Goal: Find specific page/section: Find specific page/section

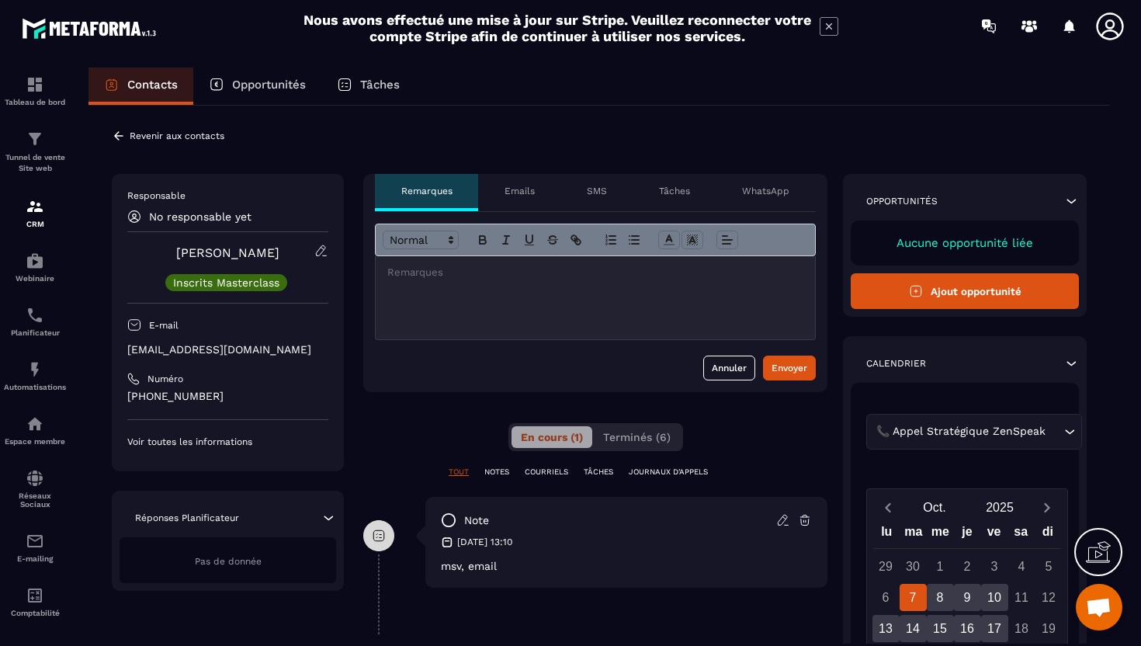
click at [243, 352] on p "[EMAIL_ADDRESS][DOMAIN_NAME]" at bounding box center [227, 349] width 201 height 15
copy div "[EMAIL_ADDRESS][DOMAIN_NAME]"
click at [117, 136] on icon at bounding box center [119, 136] width 14 height 14
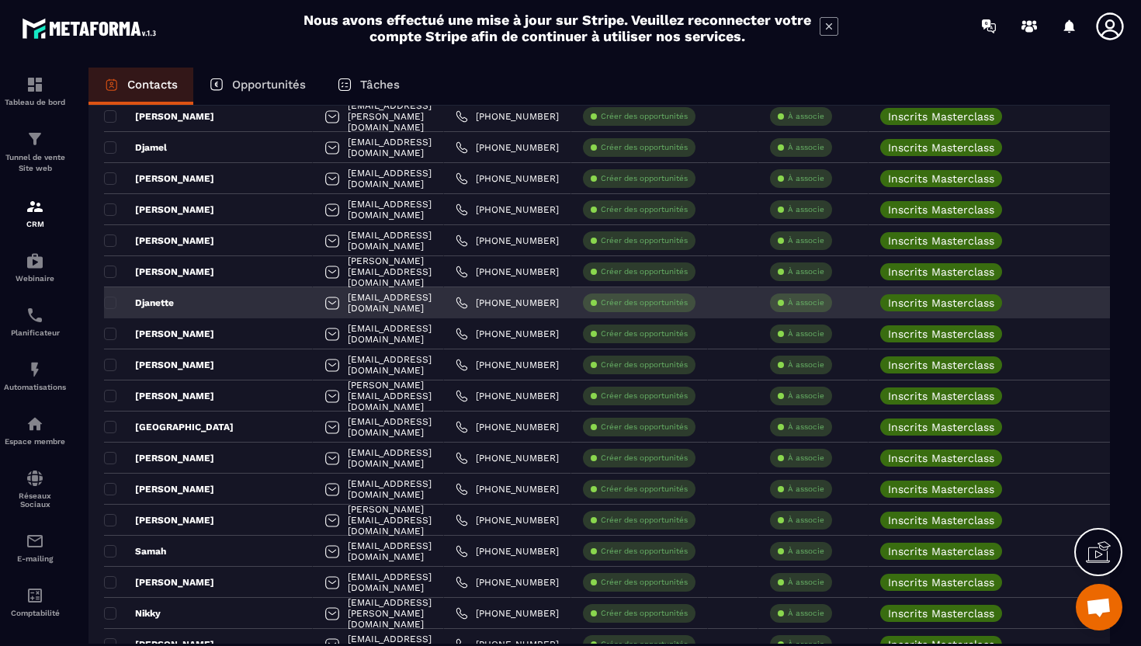
scroll to position [233, 0]
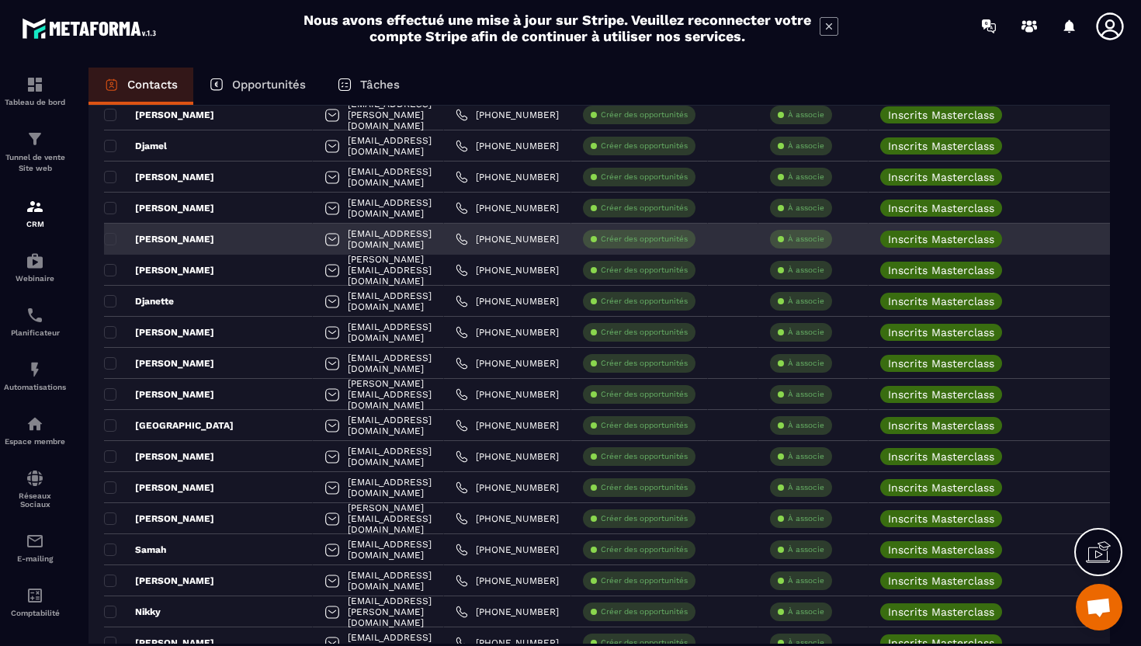
click at [207, 235] on div "[PERSON_NAME]" at bounding box center [208, 239] width 209 height 31
